Goal: Task Accomplishment & Management: Manage account settings

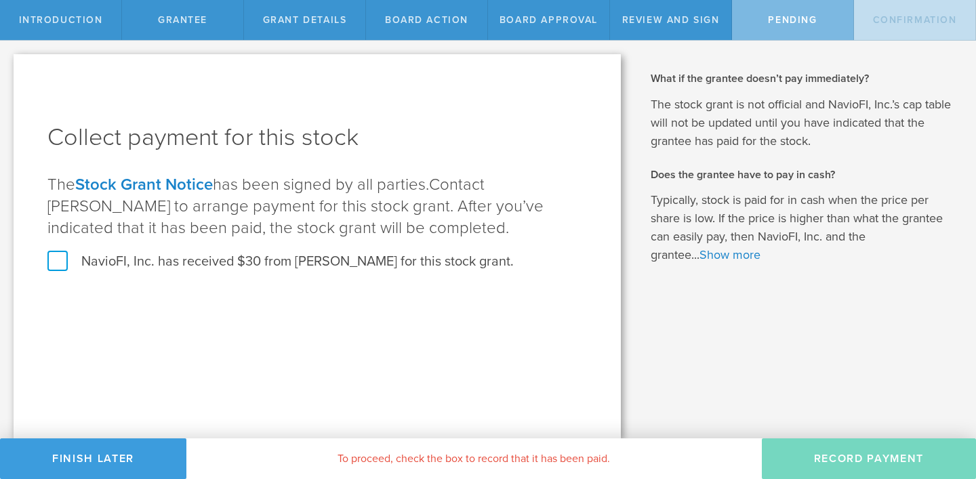
click at [63, 247] on div "Collect payment for this stock The Stock Grant Notice has been signed by all pa…" at bounding box center [317, 205] width 540 height 169
click at [58, 256] on label "NavioFI, Inc. has received $30 from Garvit Goel for this stock grant." at bounding box center [280, 262] width 466 height 18
click at [0, 0] on input "NavioFI, Inc. has received $30 from Garvit Goel for this stock grant." at bounding box center [0, 0] width 0 height 0
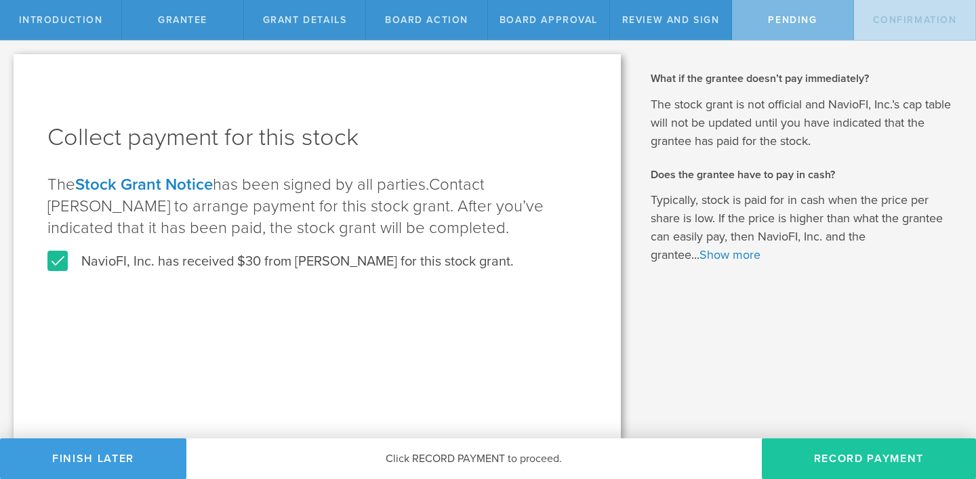
click at [843, 456] on button "Record Payment" at bounding box center [869, 459] width 214 height 41
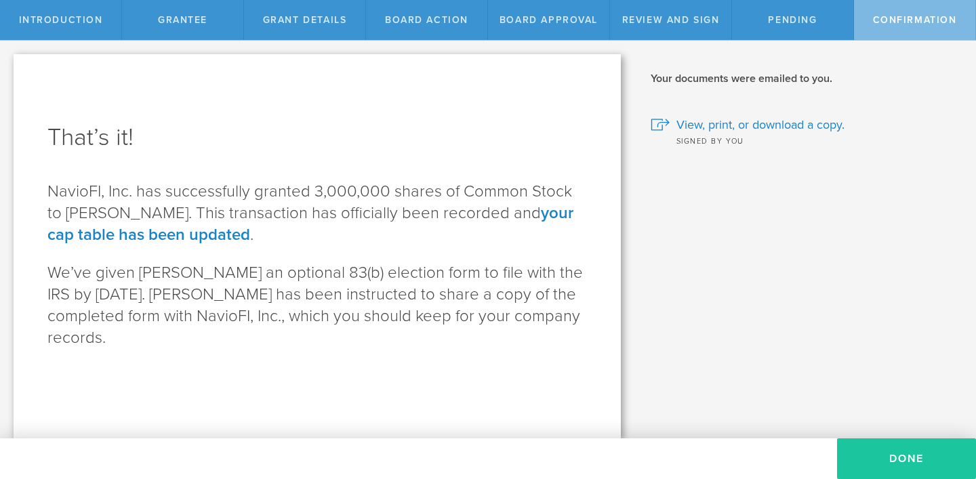
click at [909, 452] on button "Done" at bounding box center [906, 459] width 139 height 41
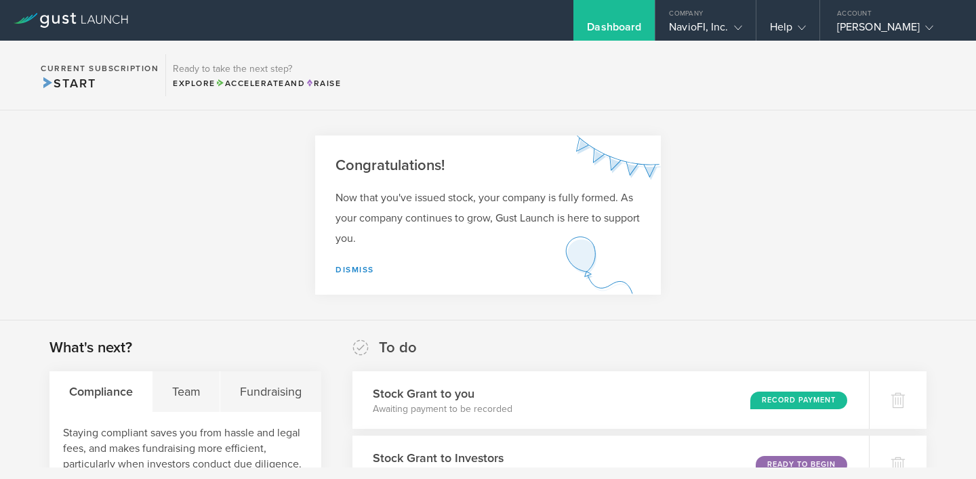
click at [796, 252] on section "Congratulations! Now that you've issued stock, your company is fully formed. As…" at bounding box center [488, 216] width 976 height 210
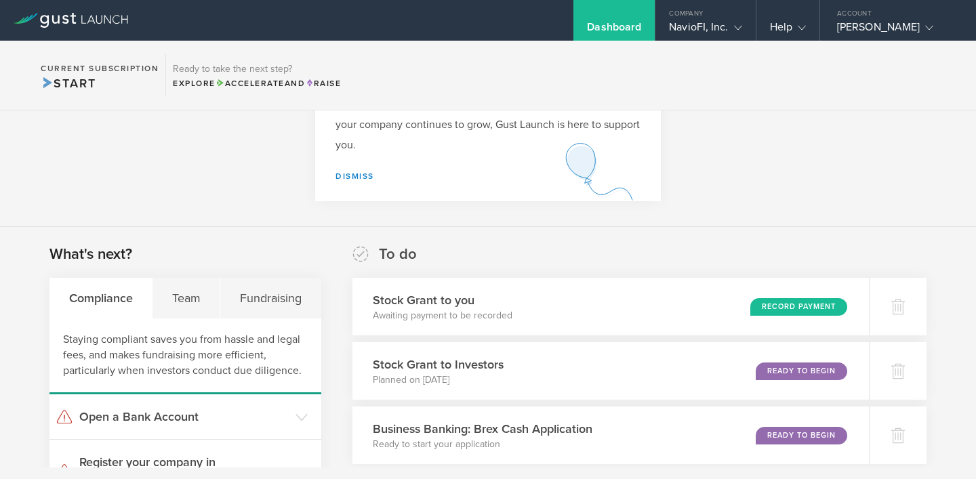
scroll to position [136, 0]
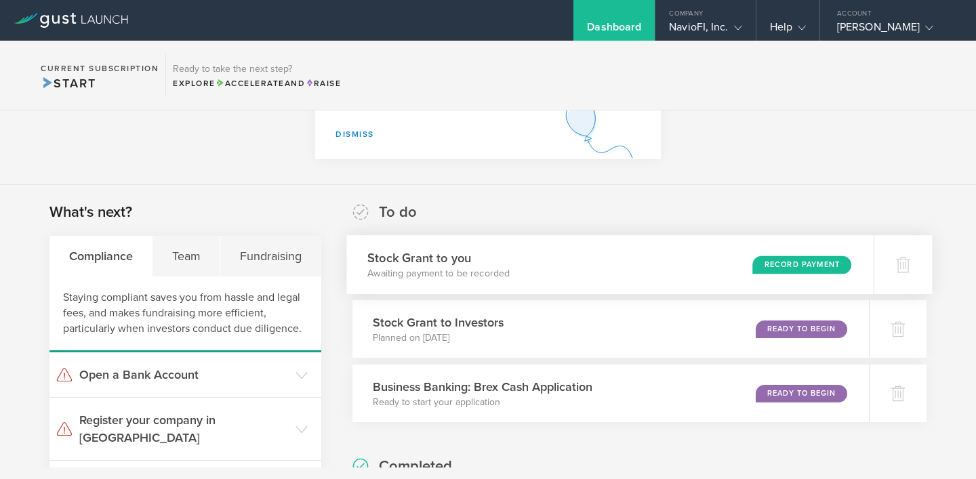
click at [791, 260] on div "Record Payment" at bounding box center [802, 265] width 99 height 18
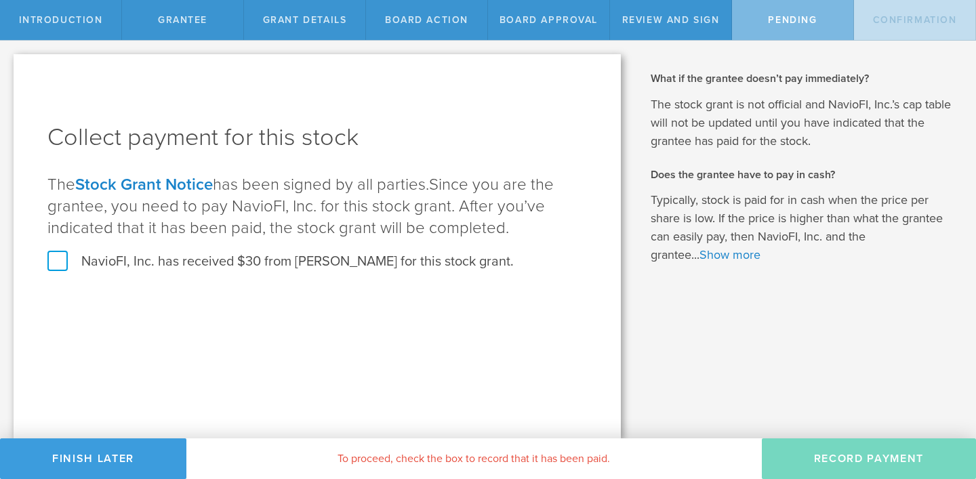
click at [62, 260] on label "NavioFI, Inc. has received $30 from [PERSON_NAME] for this stock grant." at bounding box center [280, 262] width 466 height 18
click at [0, 0] on input "NavioFI, Inc. has received $30 from [PERSON_NAME] for this stock grant." at bounding box center [0, 0] width 0 height 0
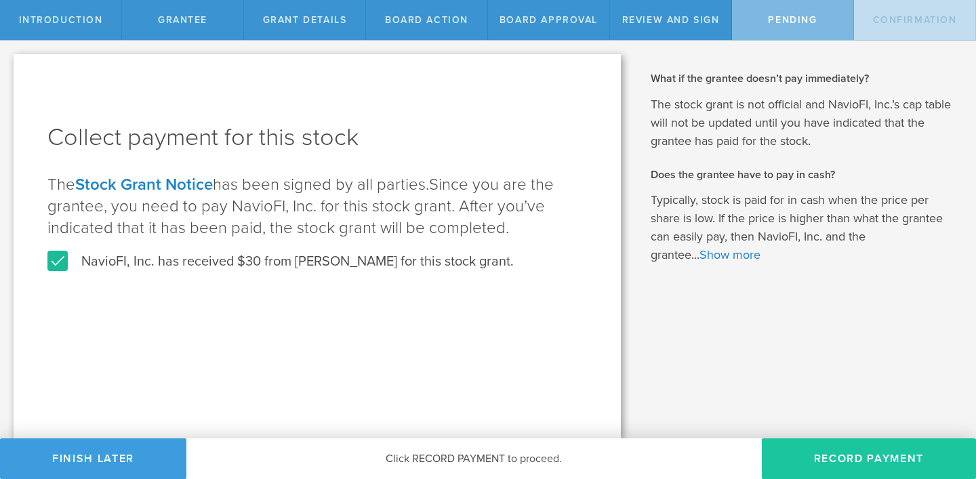
click at [848, 458] on button "Record Payment" at bounding box center [869, 459] width 214 height 41
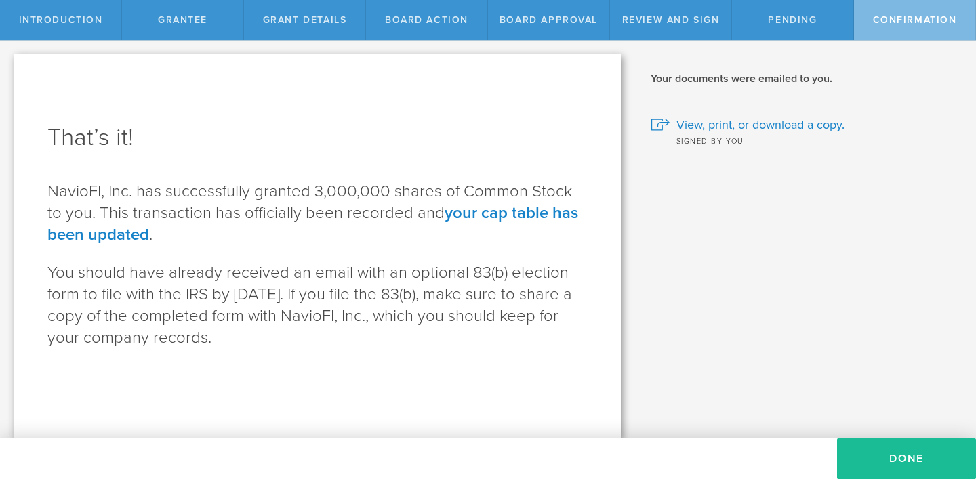
click at [547, 363] on div "That’s it! NavioFI, Inc. has successfully granted 3,000,000 shares of Common St…" at bounding box center [317, 246] width 607 height 384
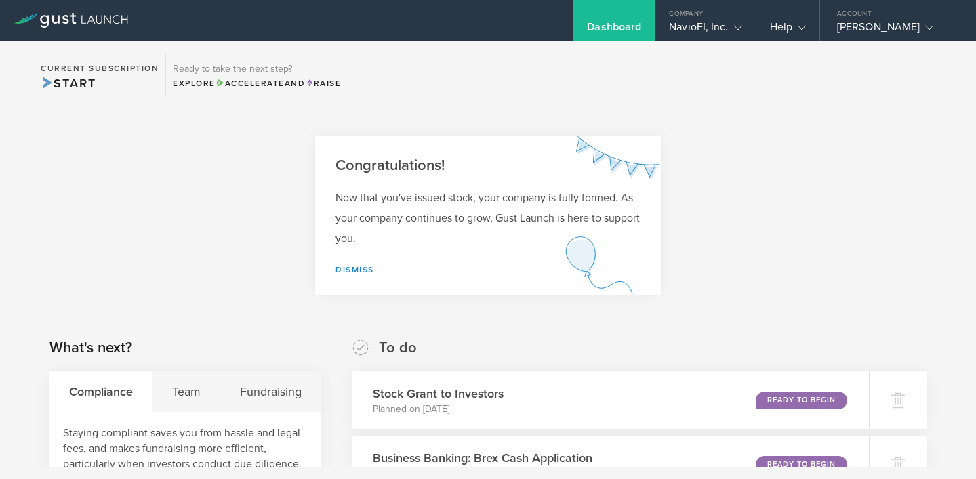
click at [799, 314] on section "Congratulations! Now that you've issued stock, your company is fully formed. As…" at bounding box center [488, 216] width 976 height 210
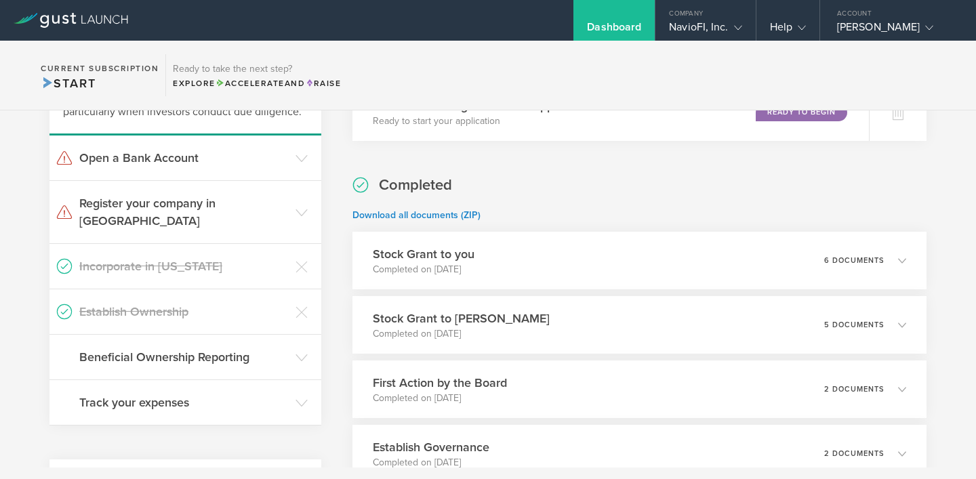
scroll to position [380, 0]
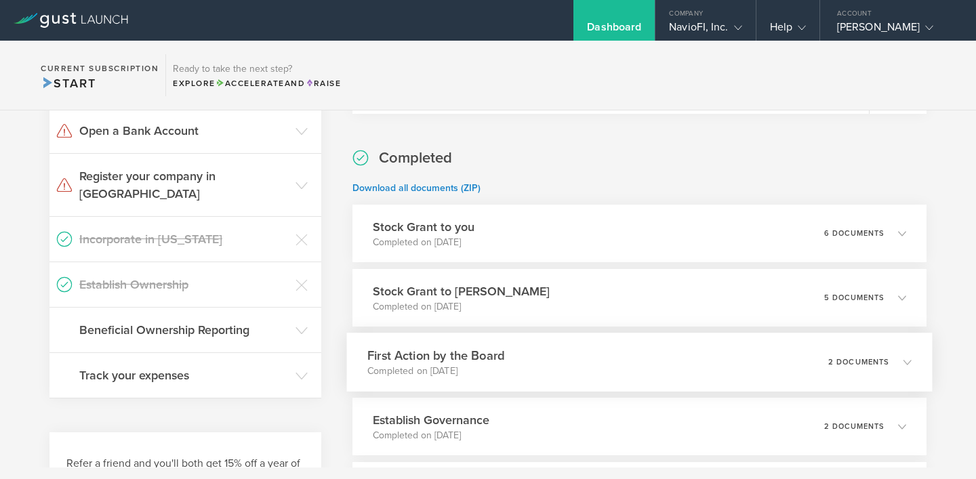
click at [899, 361] on icon at bounding box center [901, 362] width 22 height 12
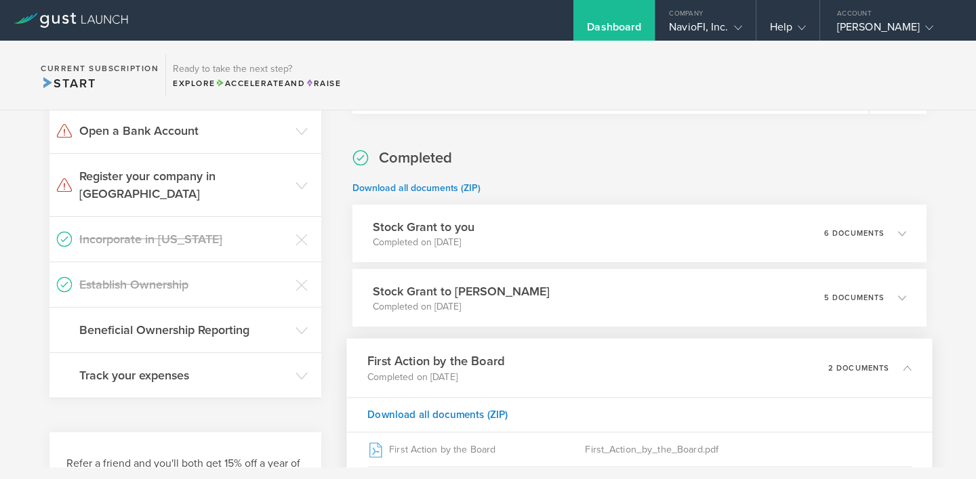
click at [952, 384] on div "What's next? Compliance Team Fundraising Staying compliant saves you from hassl…" at bounding box center [488, 330] width 976 height 779
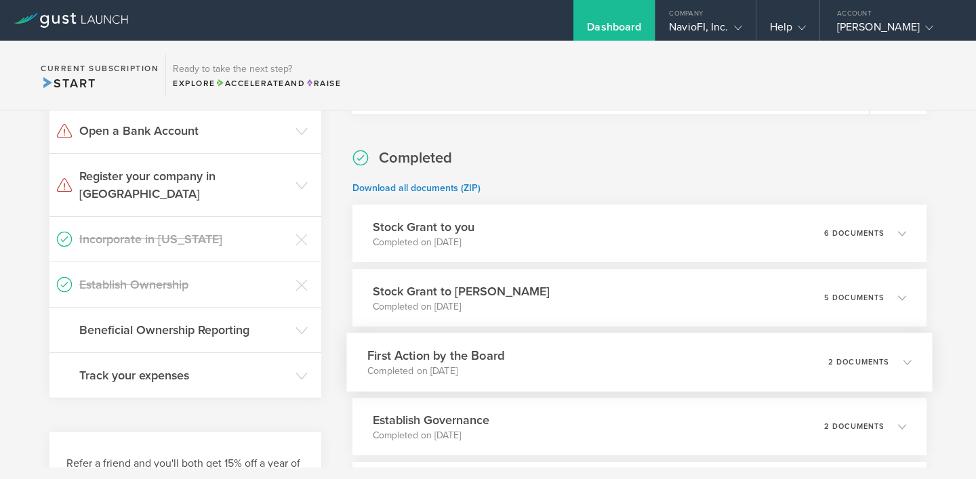
click at [902, 367] on icon at bounding box center [901, 362] width 22 height 12
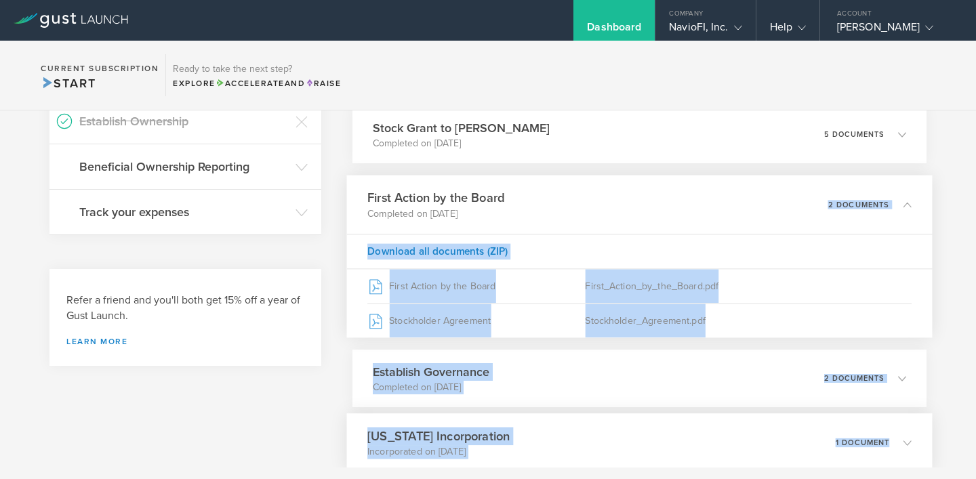
scroll to position [551, 0]
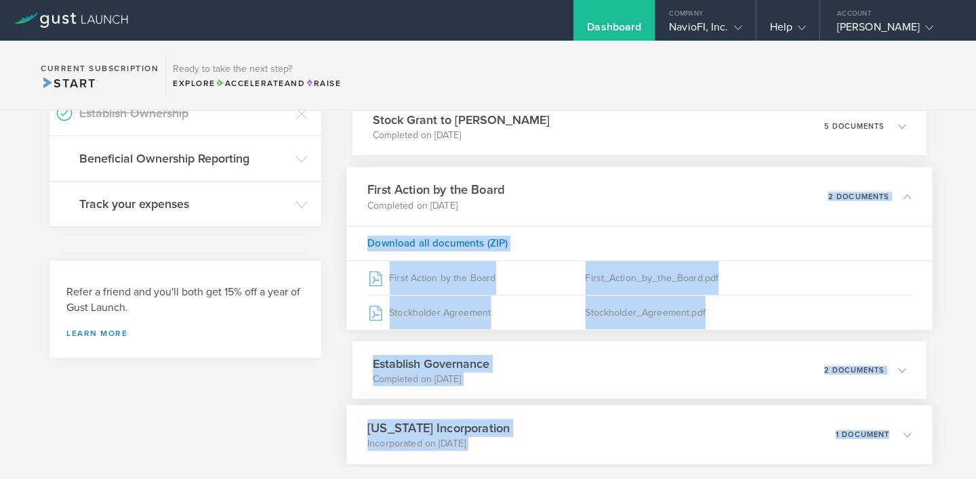
drag, startPoint x: 686, startPoint y: 363, endPoint x: 696, endPoint y: 449, distance: 86.0
click at [696, 449] on div "Completed Download all documents (ZIP) Stock Grant to you Completed on Sep 14, …" at bounding box center [640, 219] width 574 height 487
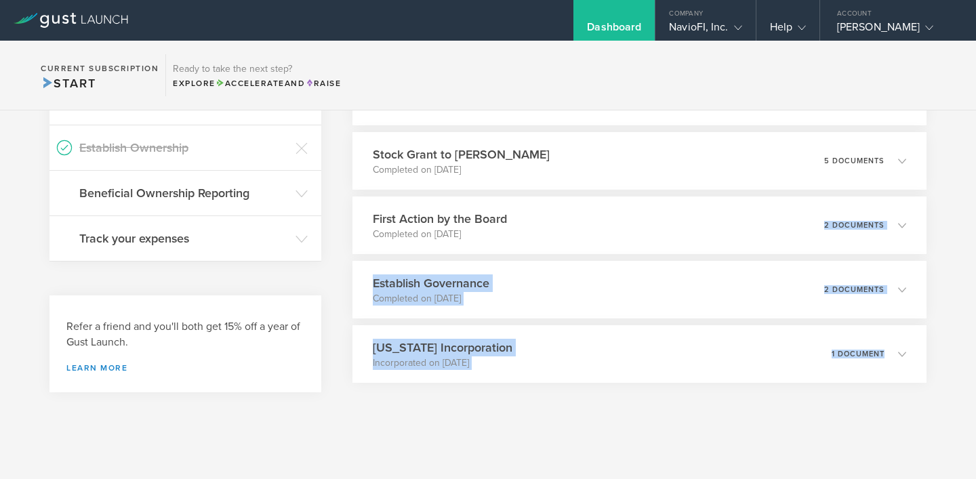
scroll to position [517, 0]
click at [899, 291] on icon at bounding box center [901, 289] width 22 height 12
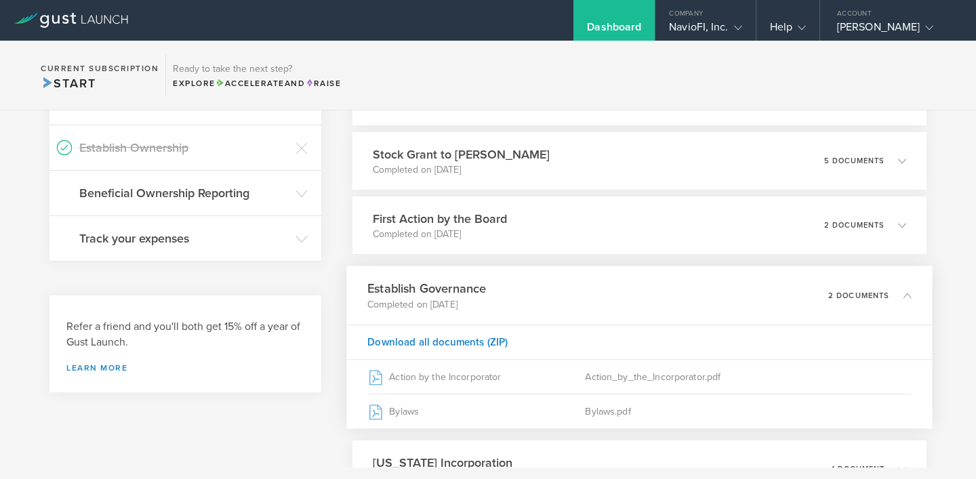
scroll to position [551, 0]
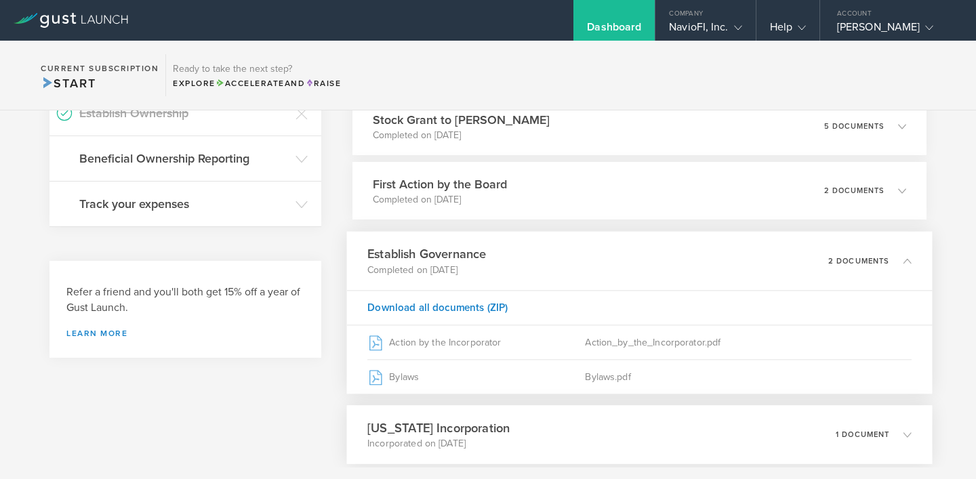
click at [906, 436] on polyline at bounding box center [907, 435] width 7 height 4
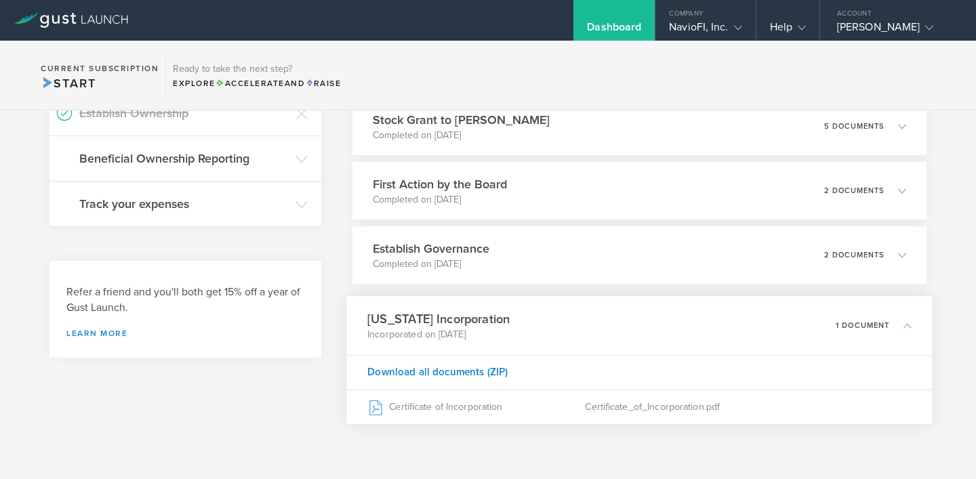
click at [341, 251] on div "What's next? Compliance Team Fundraising Staying compliant saves you from hassl…" at bounding box center [488, 138] width 976 height 738
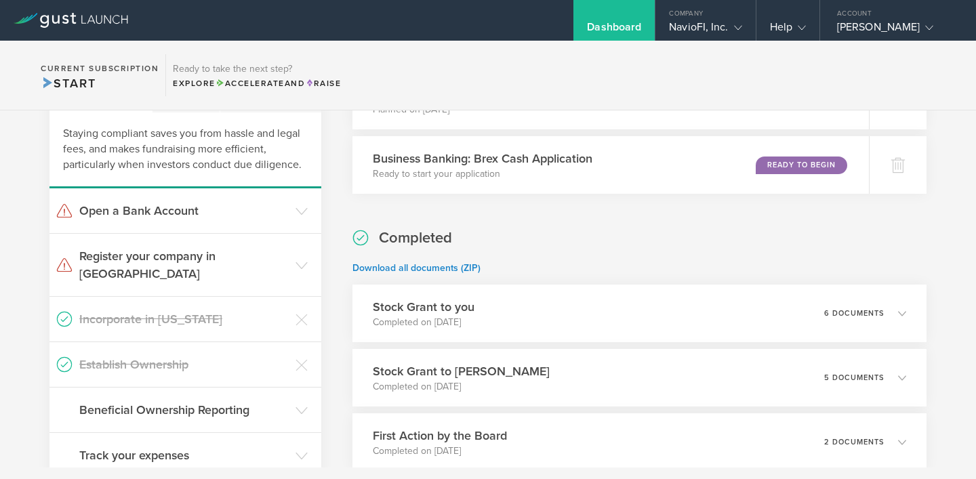
scroll to position [273, 0]
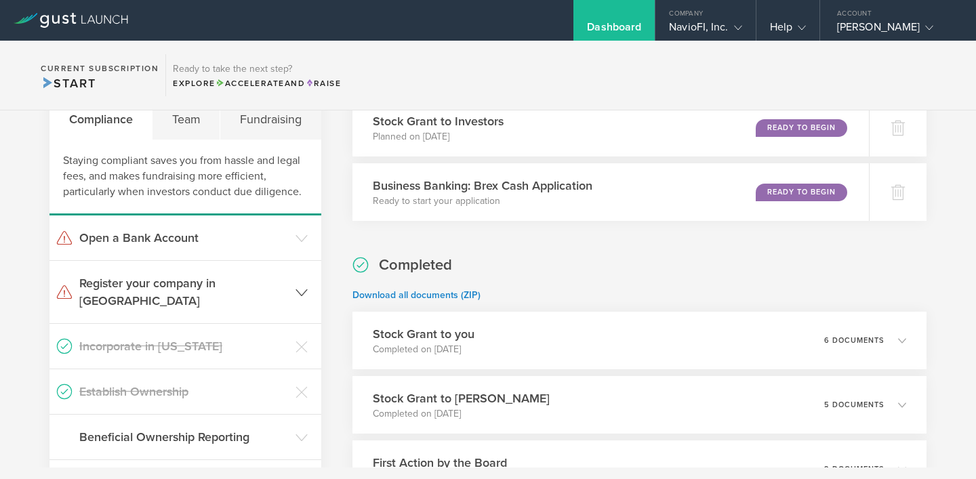
click at [300, 287] on icon at bounding box center [302, 293] width 12 height 12
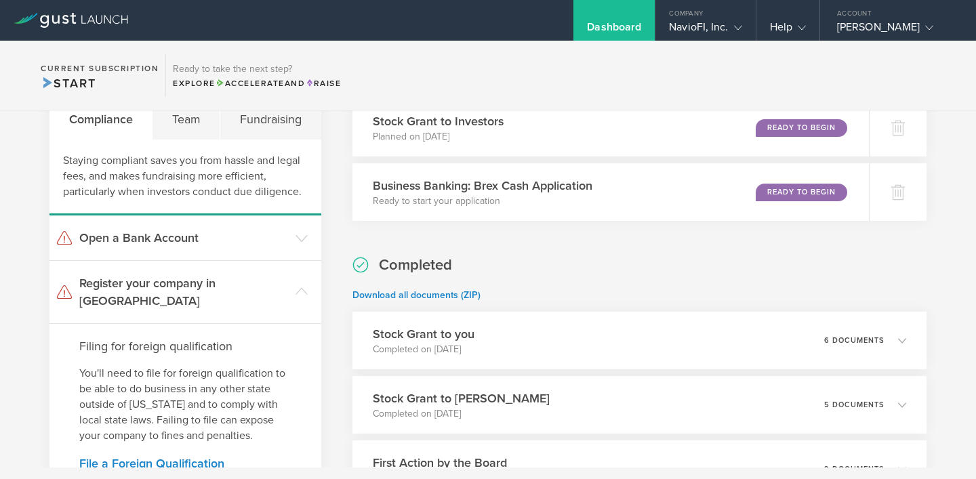
click at [336, 374] on div "What's next? Compliance Team Fundraising Staying compliant saves you from hassl…" at bounding box center [488, 460] width 976 height 824
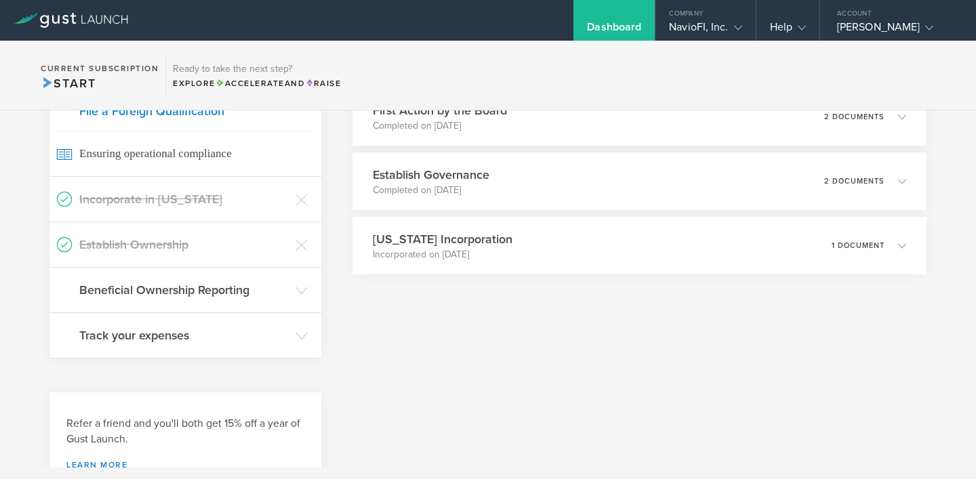
scroll to position [652, 0]
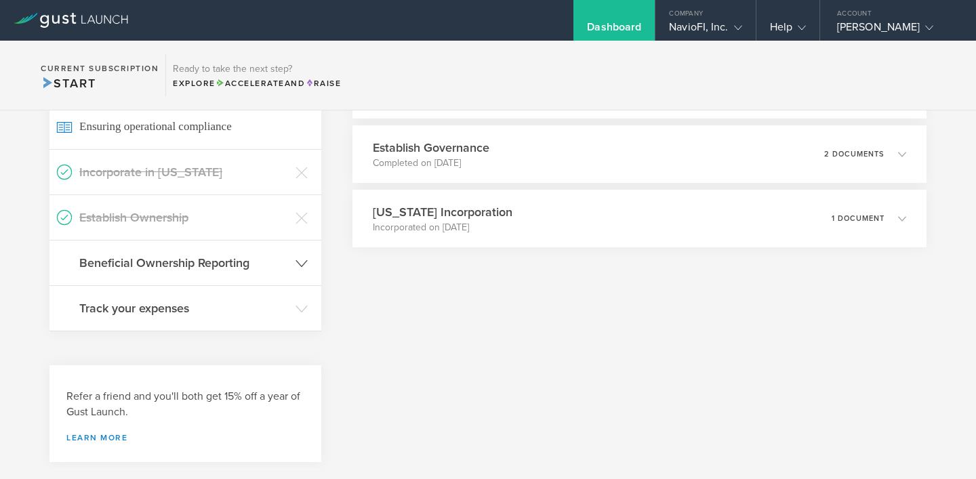
click at [302, 258] on icon at bounding box center [302, 264] width 12 height 12
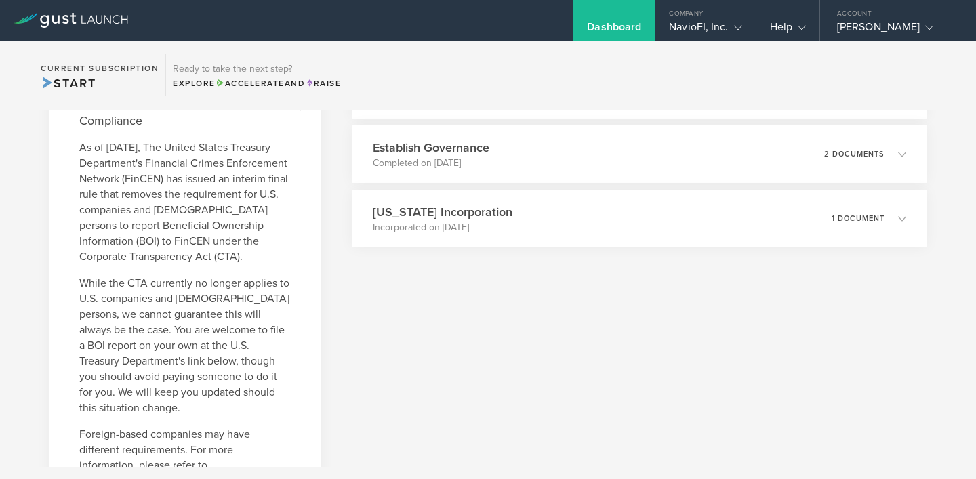
click at [353, 368] on div "To do Stock Grant to Investors Planned on Sep 9, 2025 Ready to Begin Business B…" at bounding box center [640, 262] width 574 height 1155
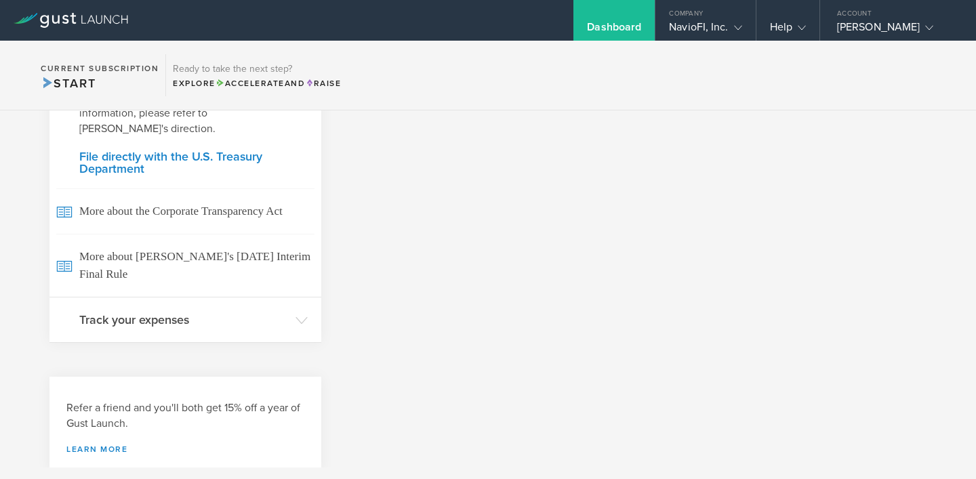
scroll to position [1008, 0]
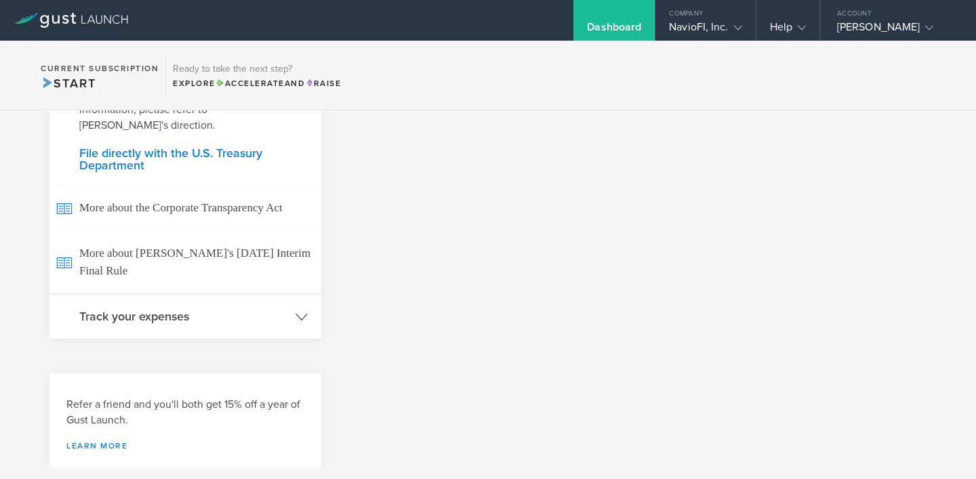
click at [300, 314] on polyline at bounding box center [301, 317] width 11 height 6
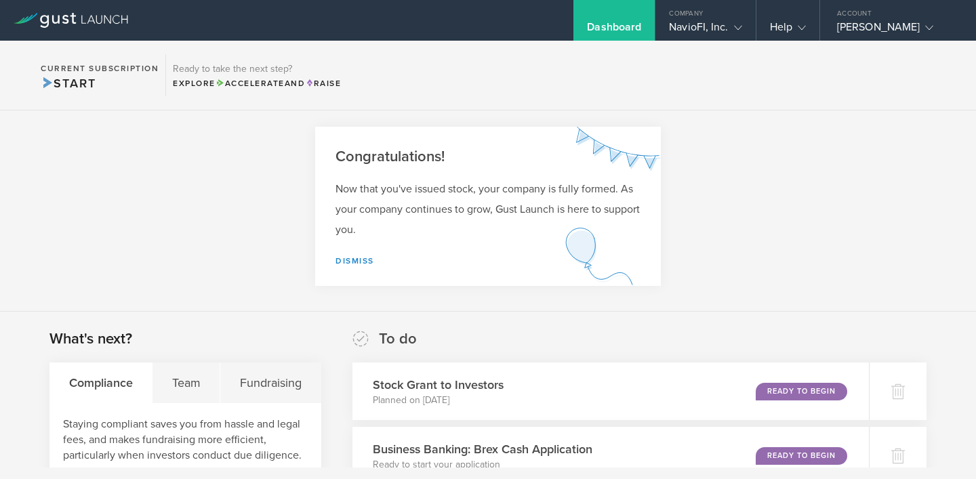
scroll to position [0, 0]
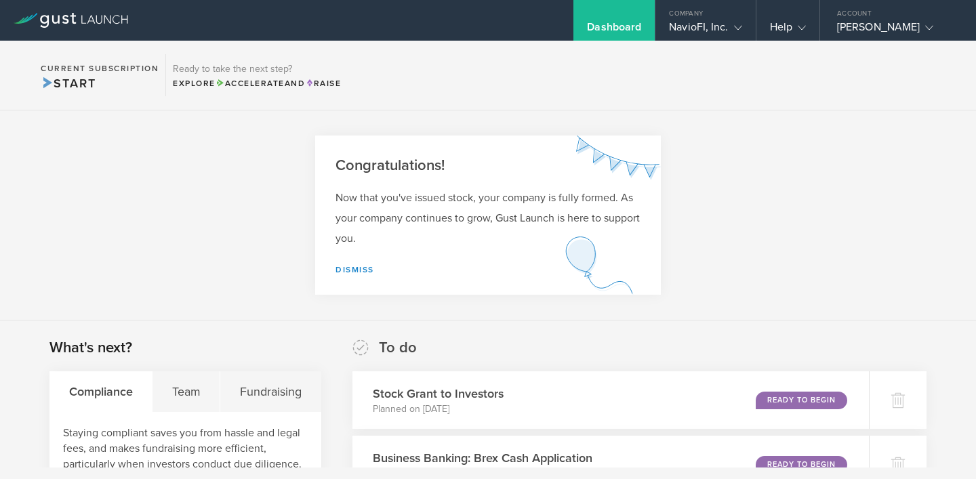
click at [788, 136] on section "Congratulations! Now that you've issued stock, your company is fully formed. As…" at bounding box center [488, 216] width 976 height 210
